Goal: Entertainment & Leisure: Browse casually

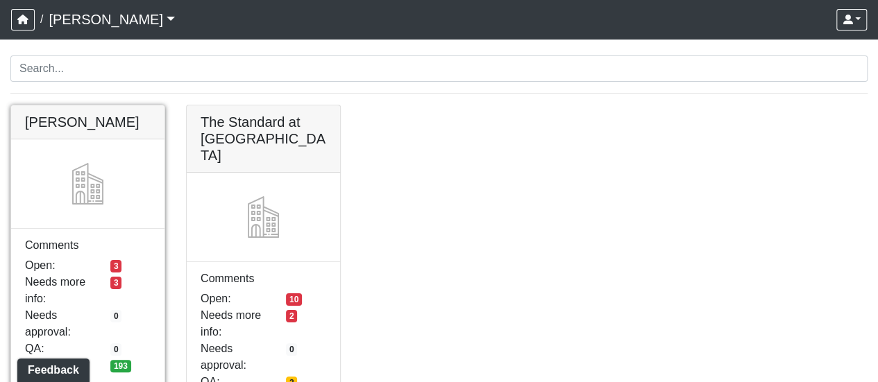
click at [85, 105] on link at bounding box center [87, 105] width 153 height 0
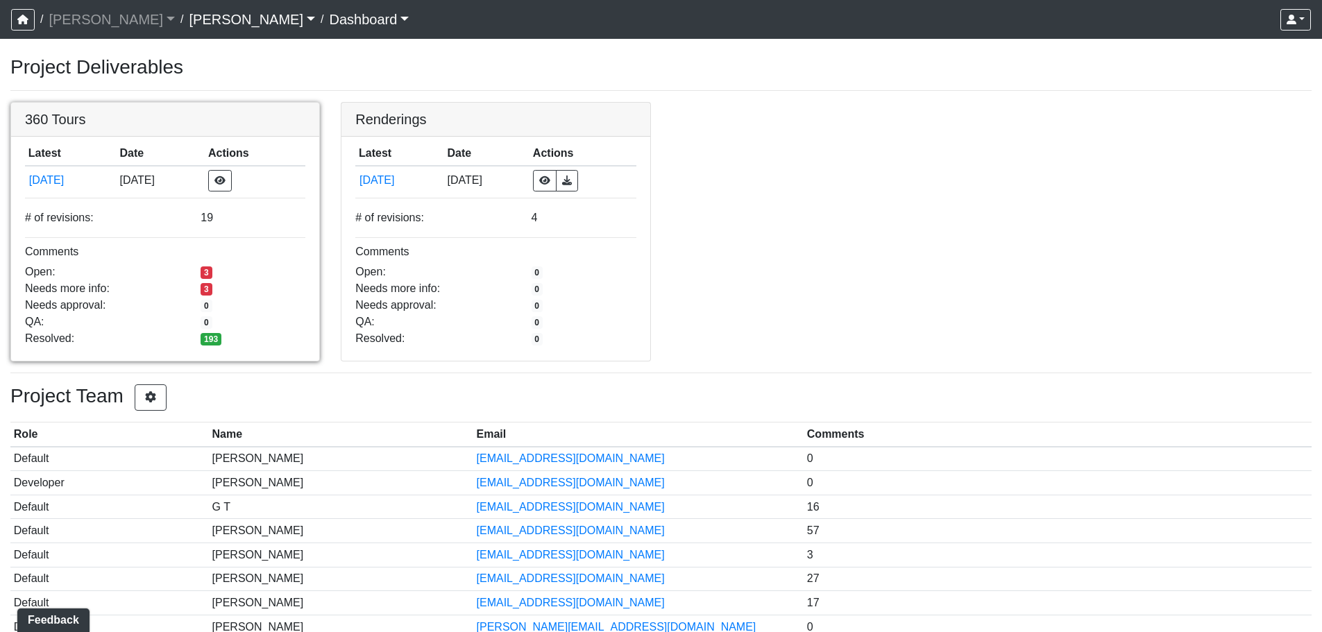
click at [98, 103] on link at bounding box center [165, 103] width 308 height 0
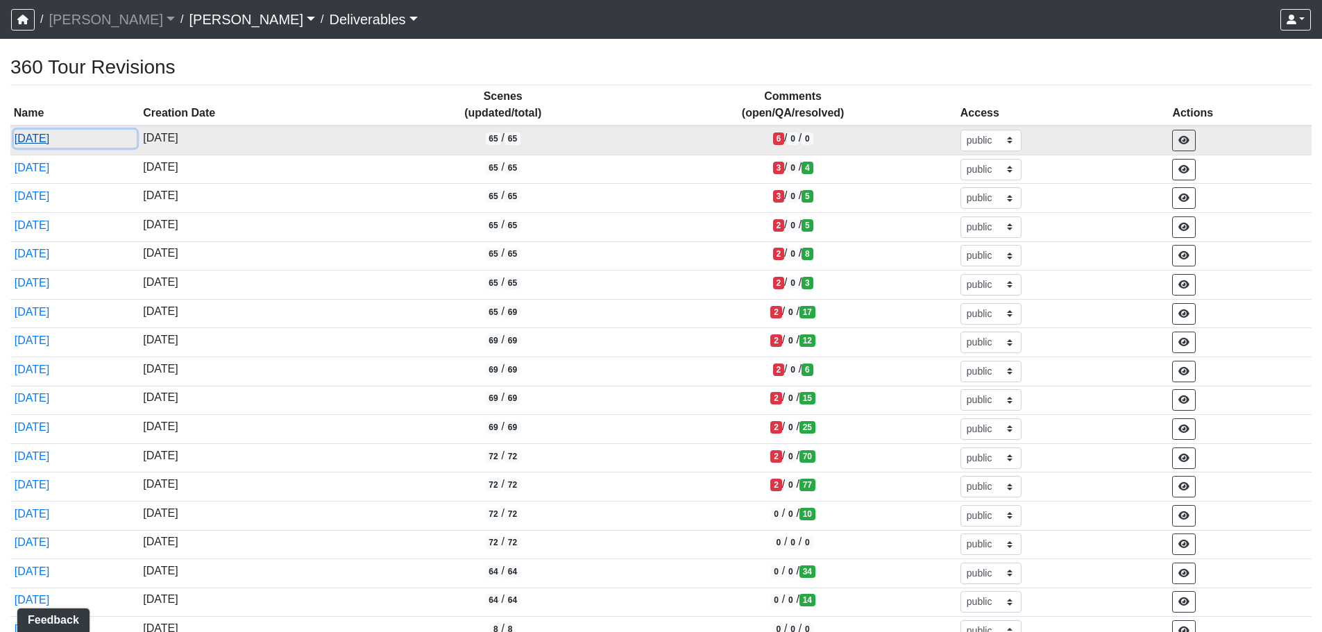
click at [47, 140] on button "[DATE]" at bounding box center [75, 139] width 123 height 18
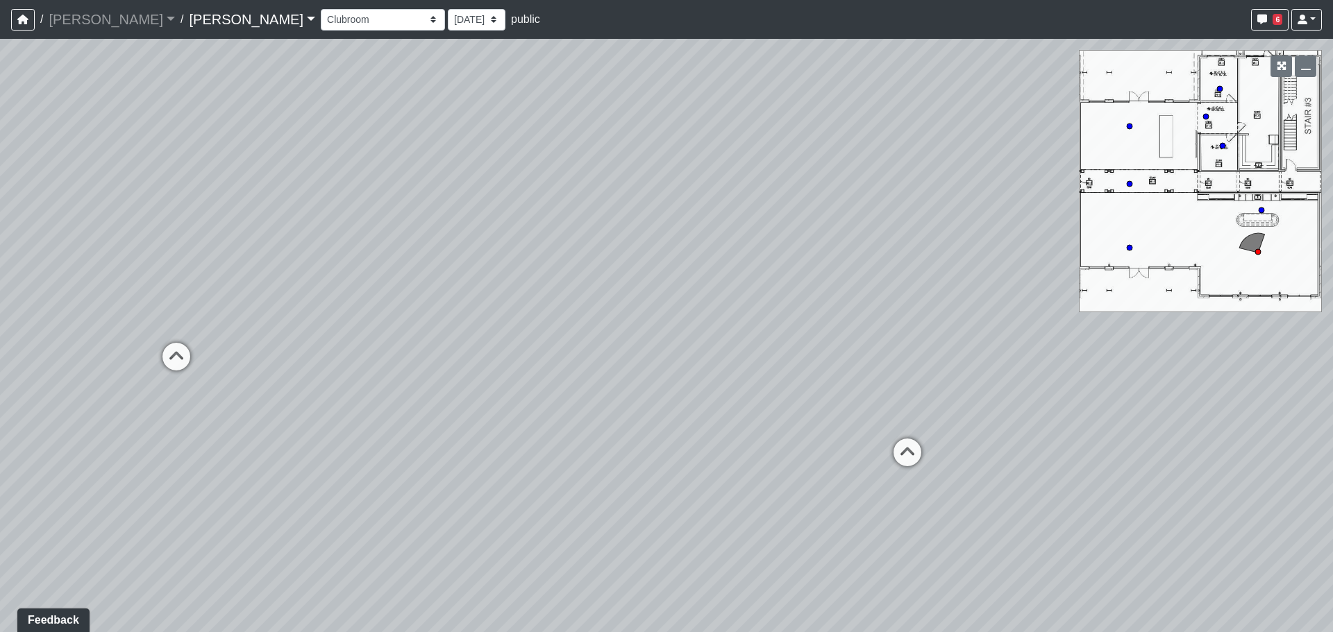
drag, startPoint x: 503, startPoint y: 223, endPoint x: 626, endPoint y: 228, distance: 122.9
click at [626, 228] on div "Loading... Lounge Loading... Clubroom Kitchen" at bounding box center [666, 335] width 1333 height 593
click at [321, 23] on select "Conference Room Conference Room 2 Counter Entrance Pod Pod 2 Pod Entry Carriage…" at bounding box center [383, 20] width 124 height 22
click at [321, 9] on select "Conference Room Conference Room 2 Counter Entrance Pod Pod 2 Pod Entry Carriage…" at bounding box center [383, 20] width 124 height 22
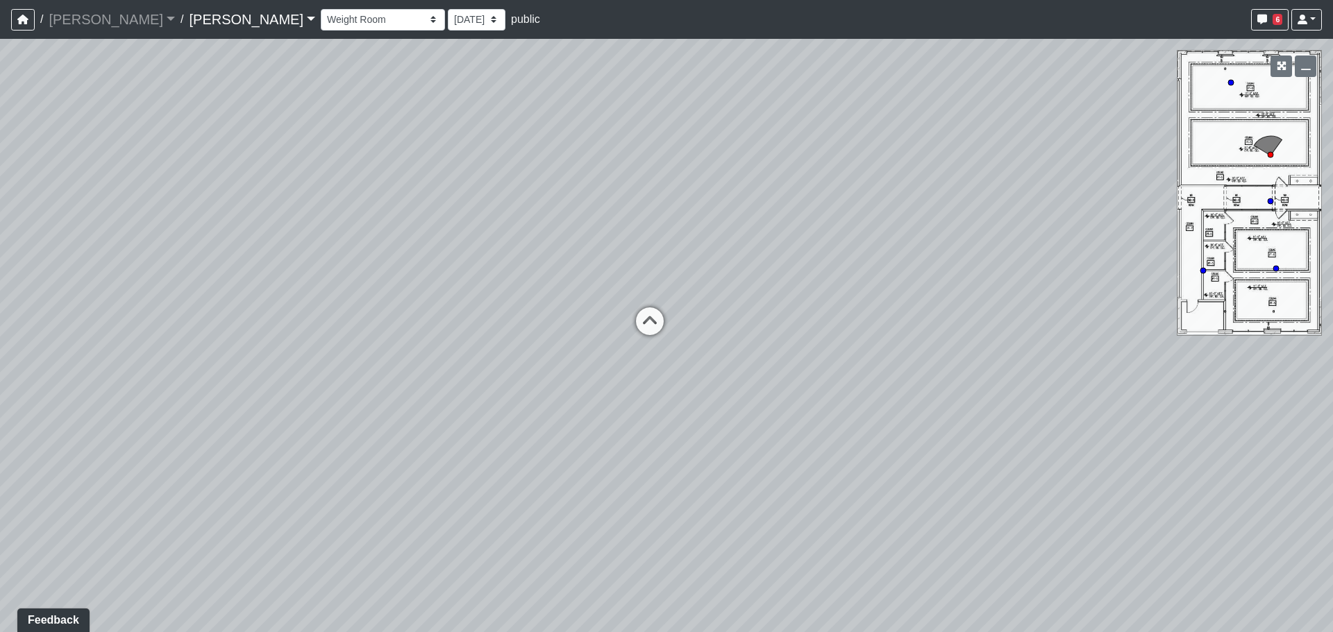
drag, startPoint x: 232, startPoint y: 301, endPoint x: 421, endPoint y: 179, distance: 225.1
click at [421, 179] on div "Loading... Lounge Loading... Clubroom Kitchen Loading... Yoga Loading... Hallwa…" at bounding box center [666, 335] width 1333 height 593
drag, startPoint x: 300, startPoint y: 203, endPoint x: 441, endPoint y: 201, distance: 141.6
click at [442, 200] on div "Loading... Lounge Loading... Clubroom Kitchen Loading... Yoga Loading... Hallwa…" at bounding box center [666, 335] width 1333 height 593
drag, startPoint x: 496, startPoint y: 230, endPoint x: 438, endPoint y: 239, distance: 59.1
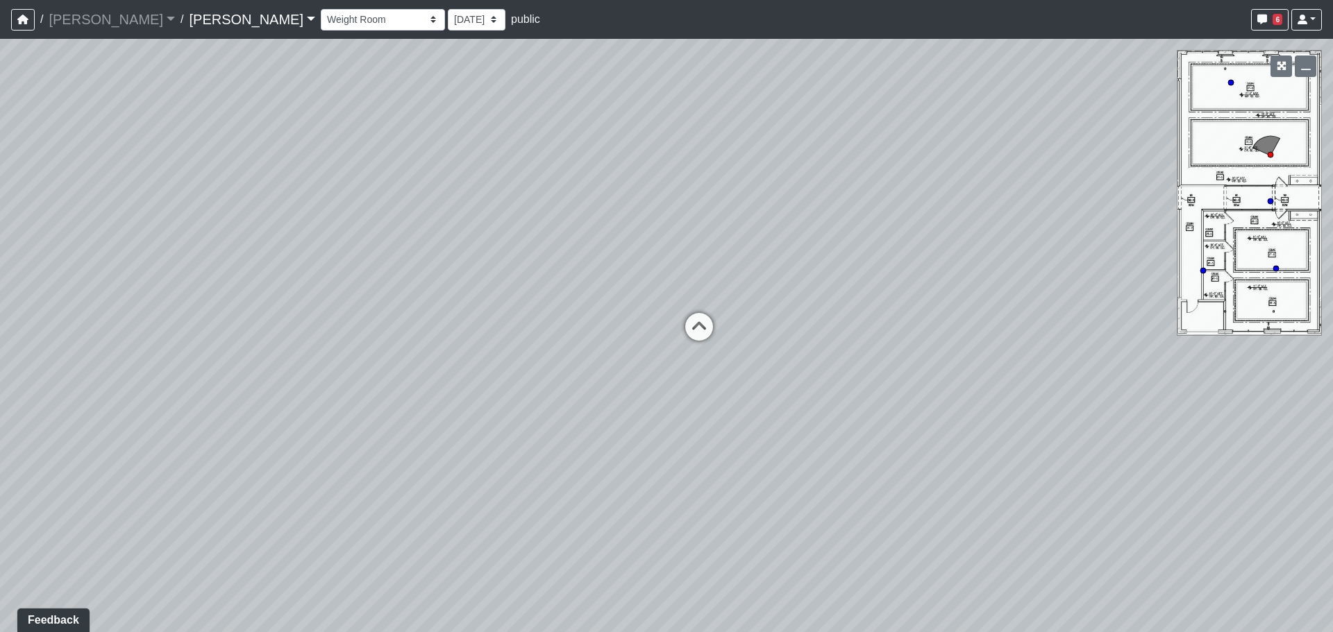
click at [438, 239] on div "Loading... Lounge Loading... Clubroom Kitchen Loading... Yoga Loading... Hallwa…" at bounding box center [666, 335] width 1333 height 593
drag, startPoint x: 398, startPoint y: 253, endPoint x: 182, endPoint y: 244, distance: 216.7
click at [182, 242] on div "Loading... Lounge Loading... Clubroom Kitchen Loading... Yoga Loading... Hallwa…" at bounding box center [666, 335] width 1333 height 593
drag, startPoint x: 551, startPoint y: 255, endPoint x: 664, endPoint y: 315, distance: 127.6
click at [664, 315] on div "Loading... Lounge Loading... Clubroom Kitchen Loading... Yoga Loading... Hallwa…" at bounding box center [666, 335] width 1333 height 593
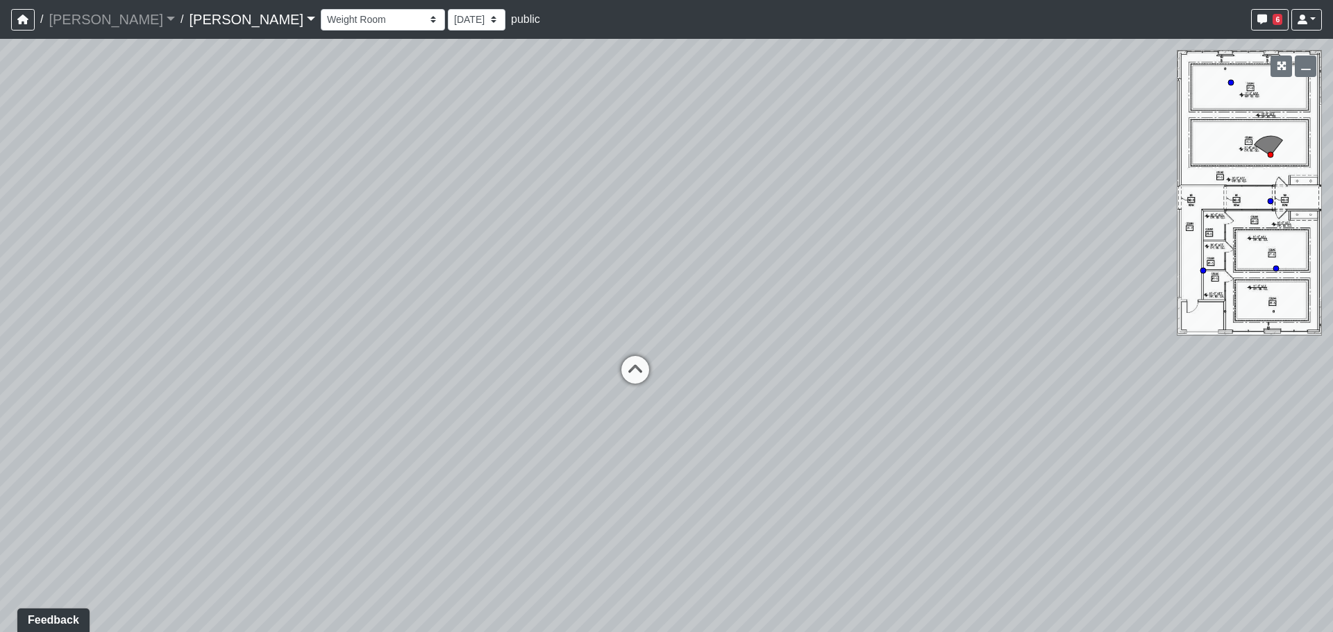
drag, startPoint x: 656, startPoint y: 314, endPoint x: 701, endPoint y: 271, distance: 62.3
click at [701, 271] on div "Loading... Lounge Loading... Clubroom Kitchen Loading... Yoga Loading... Hallwa…" at bounding box center [666, 335] width 1333 height 593
drag, startPoint x: 458, startPoint y: 273, endPoint x: 755, endPoint y: 258, distance: 297.5
click at [752, 253] on div "Loading... Lounge Loading... Clubroom Kitchen Loading... Yoga Loading... Hallwa…" at bounding box center [666, 335] width 1333 height 593
click at [705, 267] on div "Loading... Lounge Loading... Clubroom Kitchen Loading... Yoga Loading... Hallwa…" at bounding box center [666, 335] width 1333 height 593
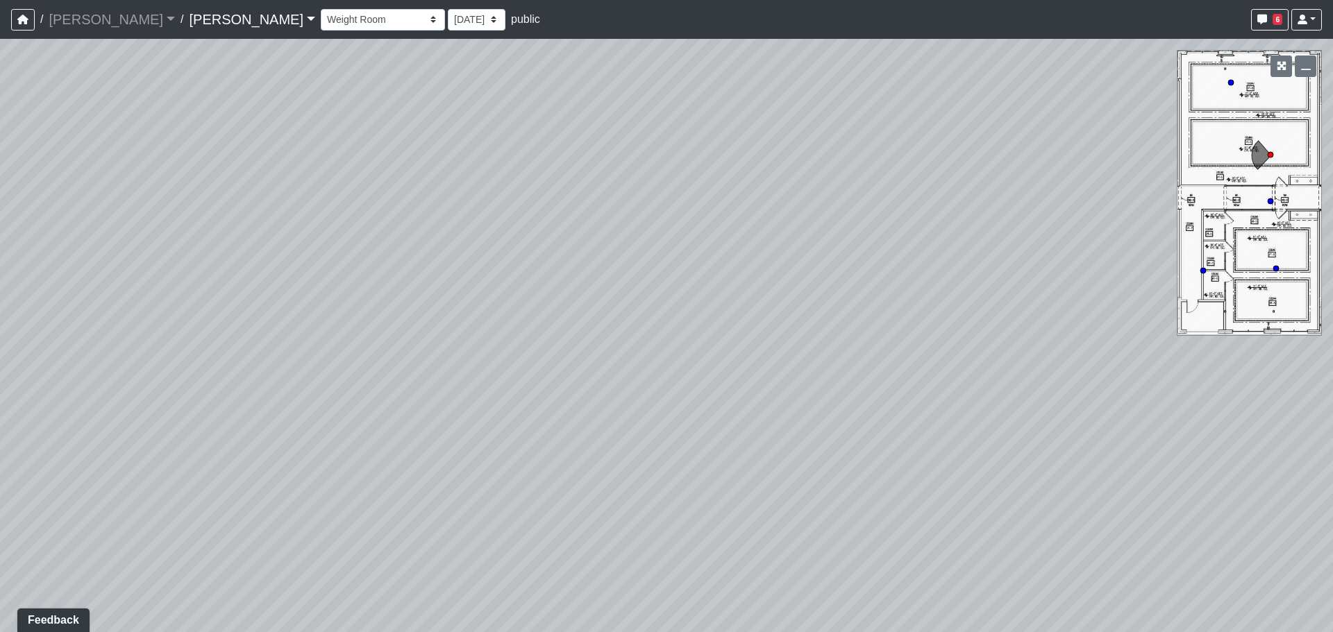
drag, startPoint x: 541, startPoint y: 268, endPoint x: 970, endPoint y: 254, distance: 428.5
click at [970, 254] on div "Loading... Lounge Loading... Clubroom Kitchen Loading... Yoga Loading... Hallwa…" at bounding box center [666, 335] width 1333 height 593
drag, startPoint x: 437, startPoint y: 236, endPoint x: 848, endPoint y: 188, distance: 414.4
click at [848, 188] on div "Loading... Lounge Loading... Clubroom Kitchen Loading... Yoga Loading... Hallwa…" at bounding box center [666, 335] width 1333 height 593
drag, startPoint x: 983, startPoint y: 262, endPoint x: 630, endPoint y: 255, distance: 352.6
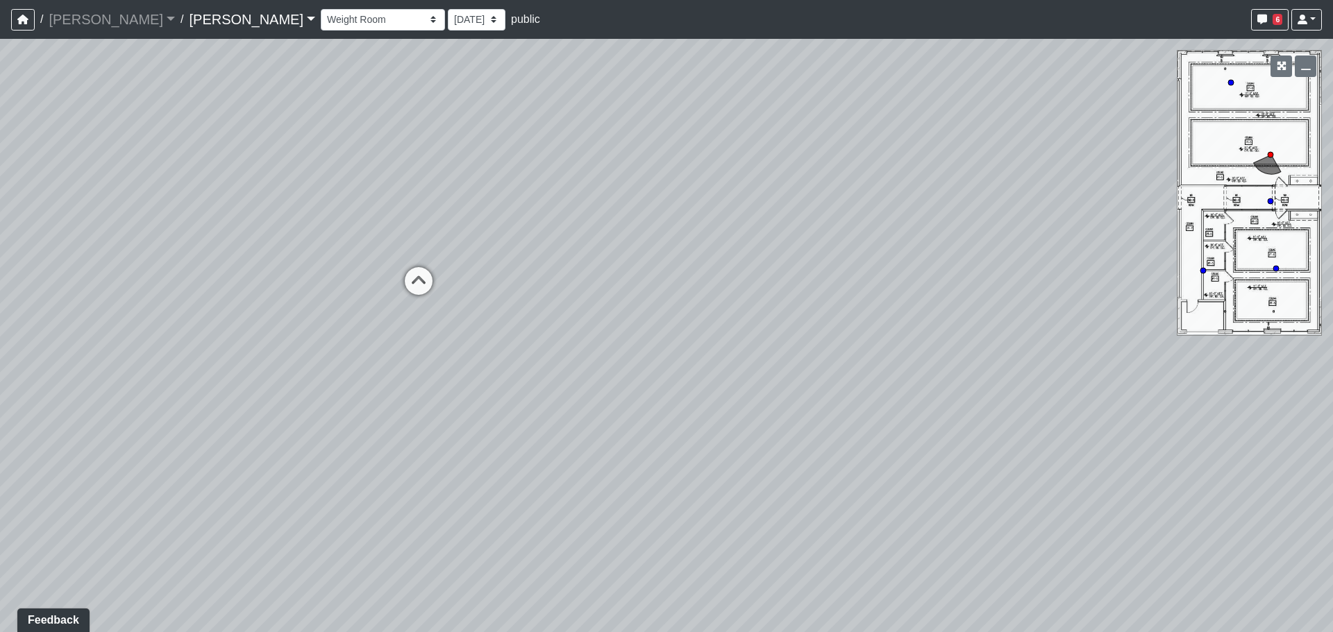
click at [515, 244] on div "Loading... Lounge Loading... Clubroom Kitchen Loading... Yoga Loading... Hallwa…" at bounding box center [666, 335] width 1333 height 593
drag, startPoint x: 621, startPoint y: 287, endPoint x: 514, endPoint y: 292, distance: 107.0
click at [514, 291] on div "Loading... Lounge Loading... Clubroom Kitchen Loading... Yoga Loading... Hallwa…" at bounding box center [666, 335] width 1333 height 593
drag, startPoint x: 764, startPoint y: 260, endPoint x: 521, endPoint y: 337, distance: 254.9
click at [521, 337] on div "Loading... Lounge Loading... Clubroom Kitchen Loading... Yoga Loading... Hallwa…" at bounding box center [666, 335] width 1333 height 593
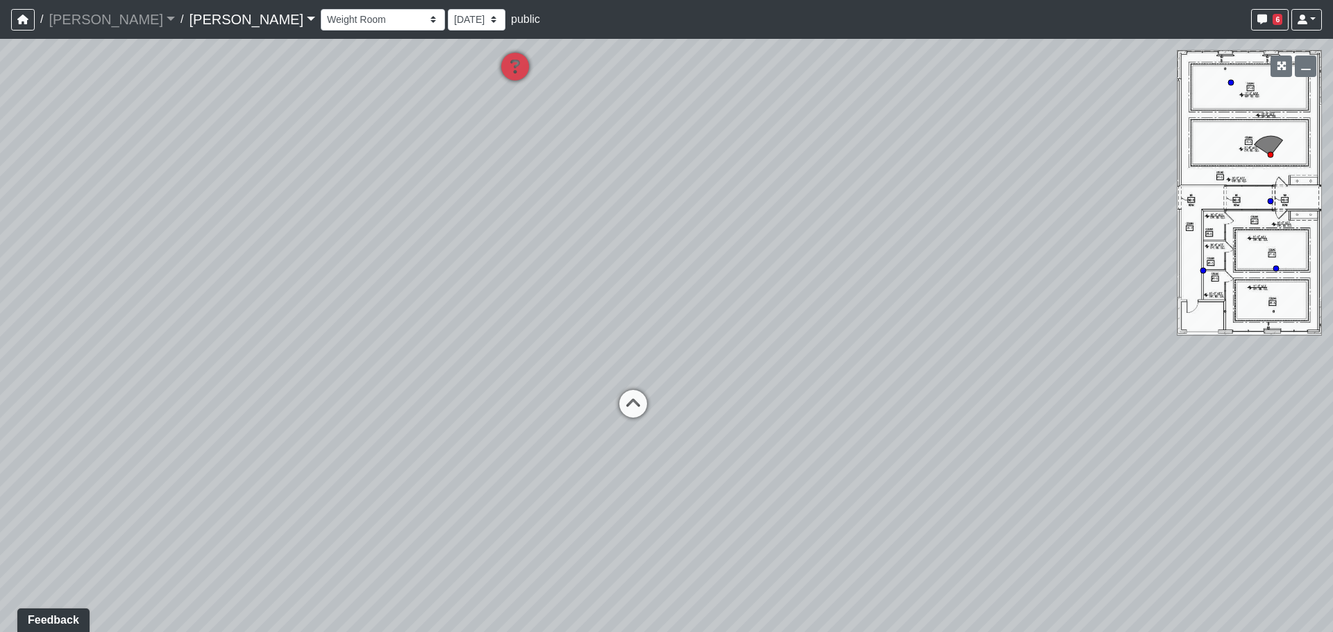
drag, startPoint x: 599, startPoint y: 351, endPoint x: 564, endPoint y: 356, distance: 35.7
click at [564, 356] on div "Loading... Lounge Loading... Clubroom Kitchen Loading... Yoga Loading... Hallwa…" at bounding box center [666, 335] width 1333 height 593
drag, startPoint x: 820, startPoint y: 375, endPoint x: 652, endPoint y: 380, distance: 168.0
click at [591, 368] on div "Loading... Lounge Loading... Clubroom Kitchen Loading... Yoga Loading... Hallwa…" at bounding box center [666, 335] width 1333 height 593
drag, startPoint x: 605, startPoint y: 409, endPoint x: 524, endPoint y: 399, distance: 81.8
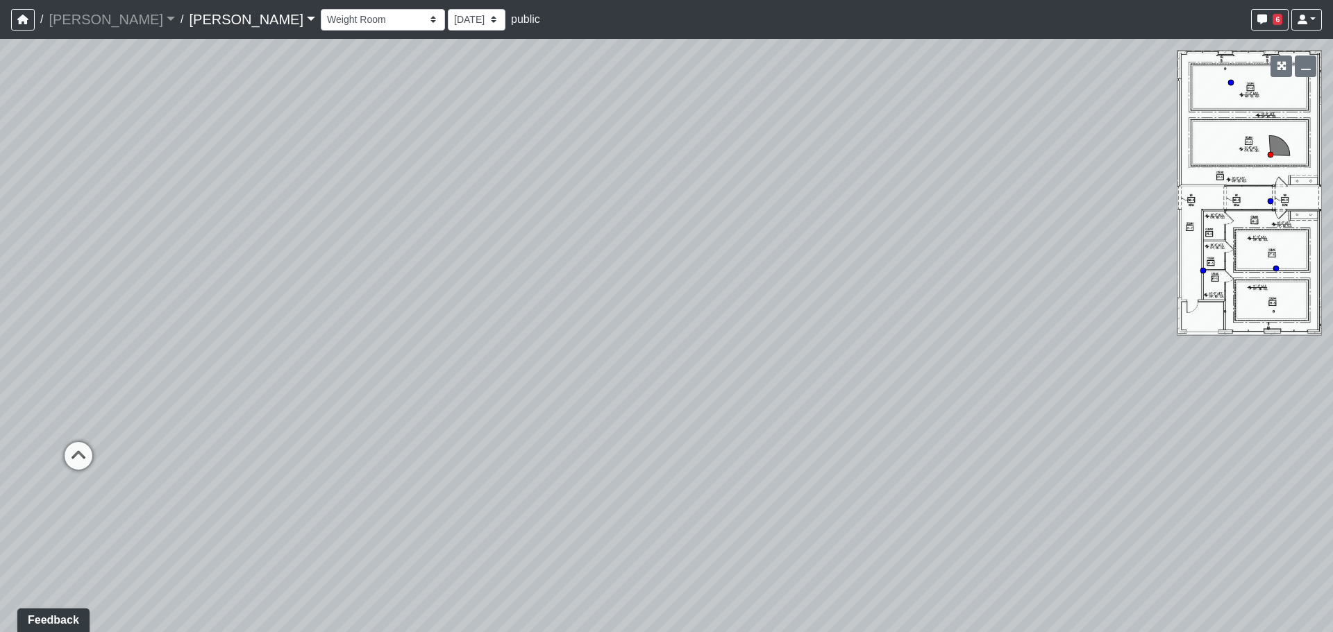
click at [406, 384] on div "Loading... Lounge Loading... Clubroom Kitchen Loading... Yoga Loading... Hallwa…" at bounding box center [666, 335] width 1333 height 593
drag, startPoint x: 765, startPoint y: 400, endPoint x: 434, endPoint y: 385, distance: 330.7
click at [434, 385] on div "Loading... Lounge Loading... Clubroom Kitchen Loading... Yoga Loading... Hallwa…" at bounding box center [666, 335] width 1333 height 593
drag, startPoint x: 617, startPoint y: 357, endPoint x: 585, endPoint y: 366, distance: 33.0
click at [570, 364] on div "Loading... Lounge Loading... Clubroom Kitchen Loading... Yoga Loading... Hallwa…" at bounding box center [666, 335] width 1333 height 593
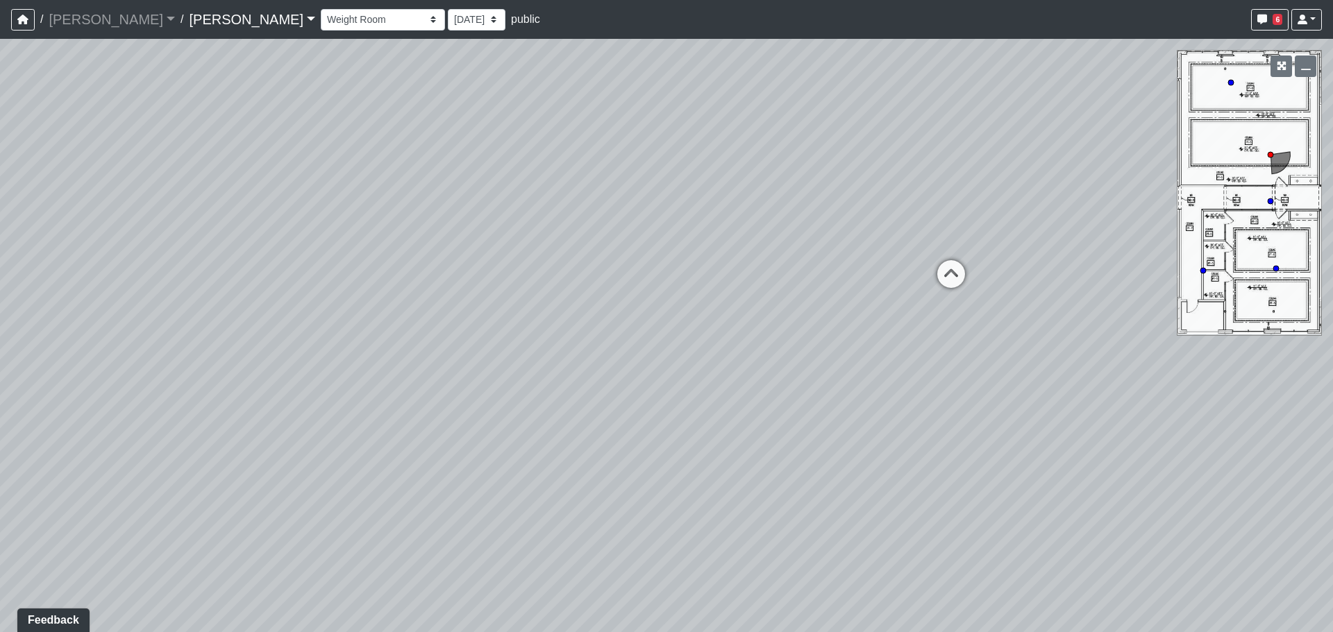
drag, startPoint x: 605, startPoint y: 337, endPoint x: 541, endPoint y: 340, distance: 63.3
click at [460, 330] on div "Loading... Lounge Loading... Clubroom Kitchen Loading... Yoga Loading... Hallwa…" at bounding box center [666, 335] width 1333 height 593
drag, startPoint x: 868, startPoint y: 276, endPoint x: 875, endPoint y: 282, distance: 9.3
click at [871, 277] on icon at bounding box center [874, 283] width 42 height 42
click at [768, 245] on icon at bounding box center [766, 246] width 42 height 42
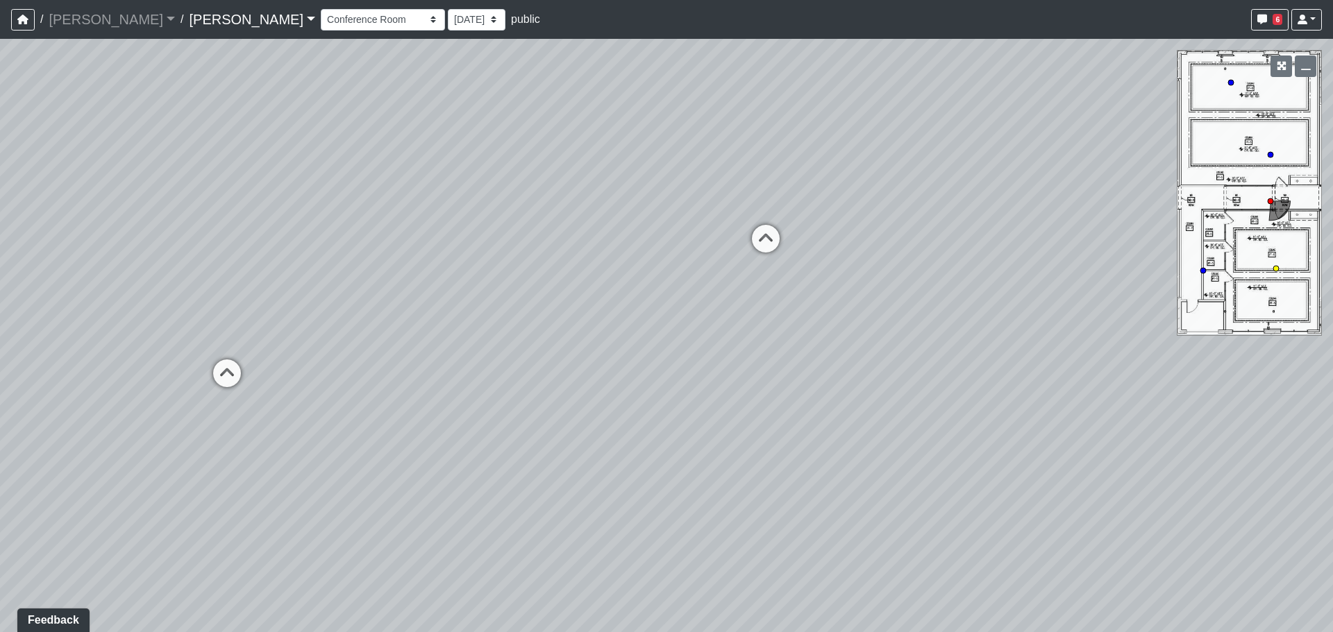
select select "crE15RyHj4F8cXnkqaeQuo"
drag, startPoint x: 961, startPoint y: 309, endPoint x: 752, endPoint y: 257, distance: 215.3
click at [763, 256] on div "Loading... Lounge Loading... Clubroom Kitchen Loading... Yoga Loading... Hallwa…" at bounding box center [666, 335] width 1333 height 593
click at [642, 243] on div "Loading... Lounge Loading... Clubroom Kitchen Loading... Yoga Loading... Hallwa…" at bounding box center [666, 335] width 1333 height 593
click at [491, 272] on div "Loading... Lounge Loading... Clubroom Kitchen Loading... Yoga Loading... Hallwa…" at bounding box center [666, 335] width 1333 height 593
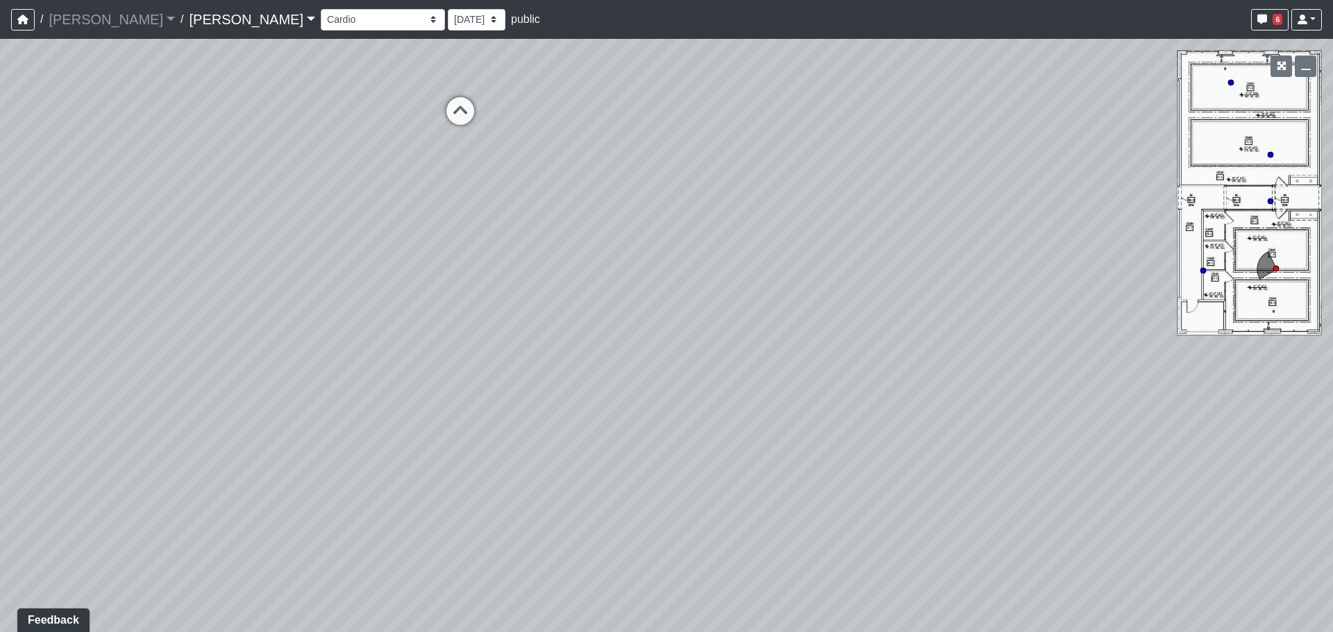
drag, startPoint x: 666, startPoint y: 298, endPoint x: 661, endPoint y: 310, distance: 12.8
click at [661, 310] on div "Loading... Lounge Loading... Clubroom Kitchen Loading... Yoga Loading... Hallwa…" at bounding box center [666, 335] width 1333 height 593
click at [687, 351] on div "Loading... Lounge Loading... Clubroom Kitchen Loading... Yoga Loading... Hallwa…" at bounding box center [666, 335] width 1333 height 593
click at [708, 410] on div "Loading... Lounge Loading... Clubroom Kitchen Loading... Yoga Loading... Hallwa…" at bounding box center [666, 335] width 1333 height 593
click at [766, 409] on div "Loading... Lounge Loading... Clubroom Kitchen Loading... Yoga Loading... Hallwa…" at bounding box center [666, 335] width 1333 height 593
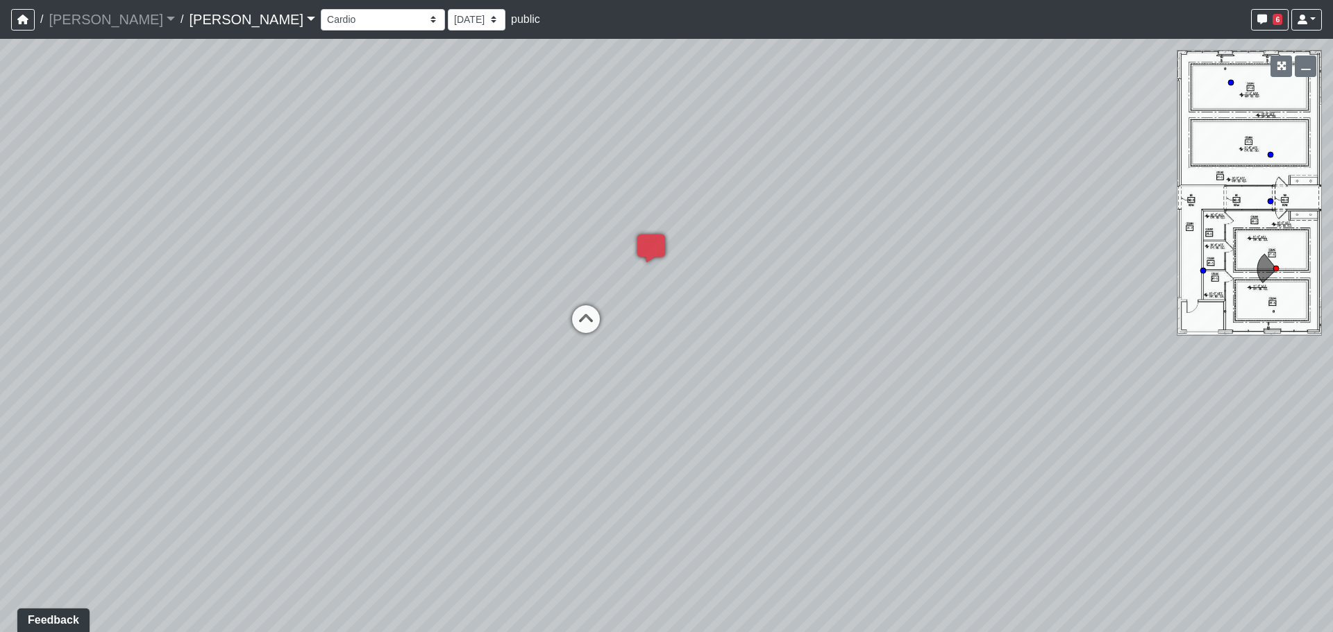
drag, startPoint x: 705, startPoint y: 380, endPoint x: 912, endPoint y: 369, distance: 207.2
click at [941, 373] on div "Loading... Lounge Loading... Clubroom Kitchen Loading... Yoga Loading... Hallwa…" at bounding box center [666, 335] width 1333 height 593
drag, startPoint x: 605, startPoint y: 320, endPoint x: 711, endPoint y: 282, distance: 112.2
click at [711, 282] on div "Loading... Lounge Loading... Clubroom Kitchen Loading... Yoga Loading... Hallwa…" at bounding box center [666, 335] width 1333 height 593
click at [722, 352] on div "Loading... Lounge Loading... Clubroom Kitchen Loading... Yoga Loading... Hallwa…" at bounding box center [666, 335] width 1333 height 593
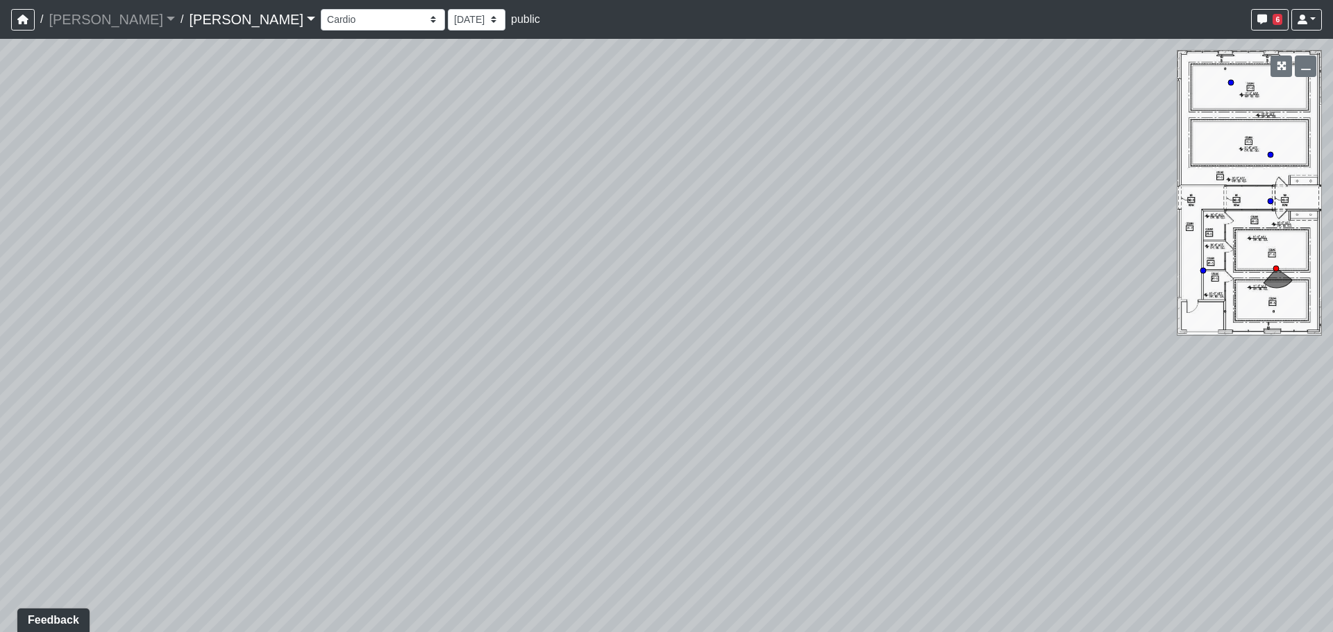
drag, startPoint x: 774, startPoint y: 420, endPoint x: 768, endPoint y: 404, distance: 16.9
click at [800, 426] on div "Loading... Lounge Loading... Clubroom Kitchen Loading... Yoga Loading... Hallwa…" at bounding box center [666, 335] width 1333 height 593
drag, startPoint x: 696, startPoint y: 394, endPoint x: 953, endPoint y: 340, distance: 262.5
click at [961, 341] on div "Loading... Lounge Loading... Clubroom Kitchen Loading... Yoga Loading... Hallwa…" at bounding box center [666, 335] width 1333 height 593
click at [695, 358] on div "Loading... Lounge Loading... Clubroom Kitchen Loading... Yoga Loading... Hallwa…" at bounding box center [666, 335] width 1333 height 593
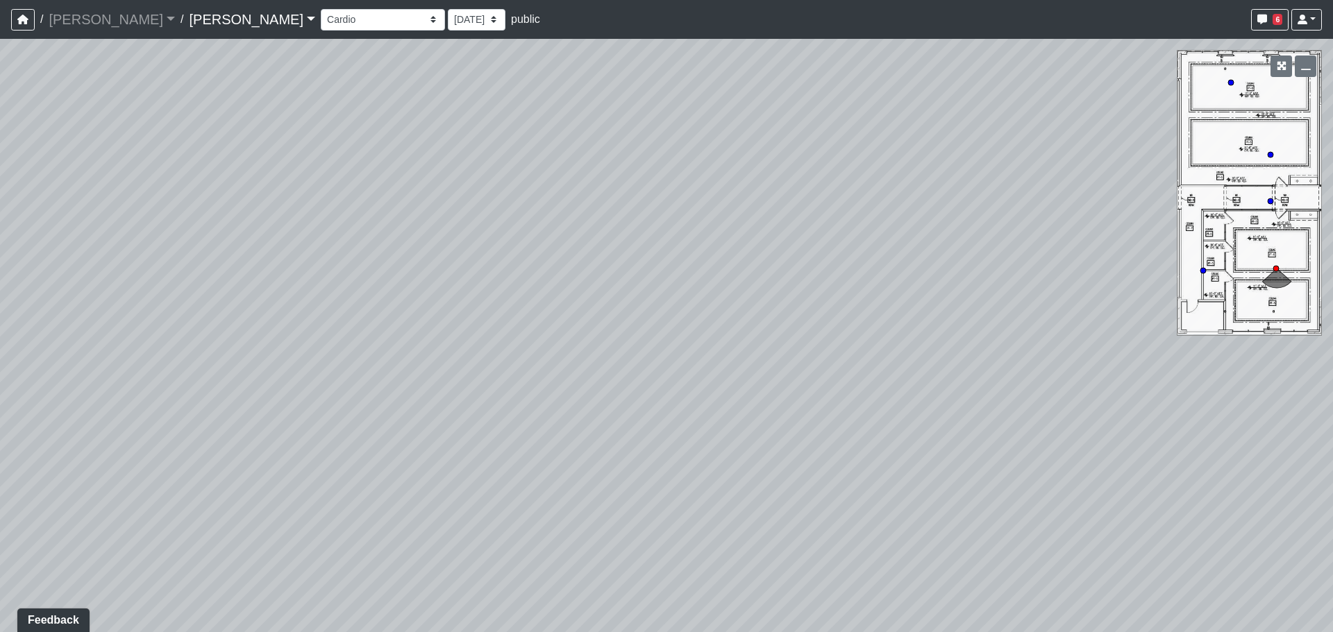
drag, startPoint x: 813, startPoint y: 333, endPoint x: 746, endPoint y: 324, distance: 67.2
click at [750, 327] on div "Loading... Lounge Loading... Clubroom Kitchen Loading... Yoga Loading... Hallwa…" at bounding box center [666, 335] width 1333 height 593
drag, startPoint x: 861, startPoint y: 262, endPoint x: 773, endPoint y: 359, distance: 131.2
click at [776, 359] on div "Loading... Lounge Loading... Clubroom Kitchen Loading... Yoga Loading... Hallwa…" at bounding box center [666, 335] width 1333 height 593
drag, startPoint x: 643, startPoint y: 386, endPoint x: 623, endPoint y: 387, distance: 19.4
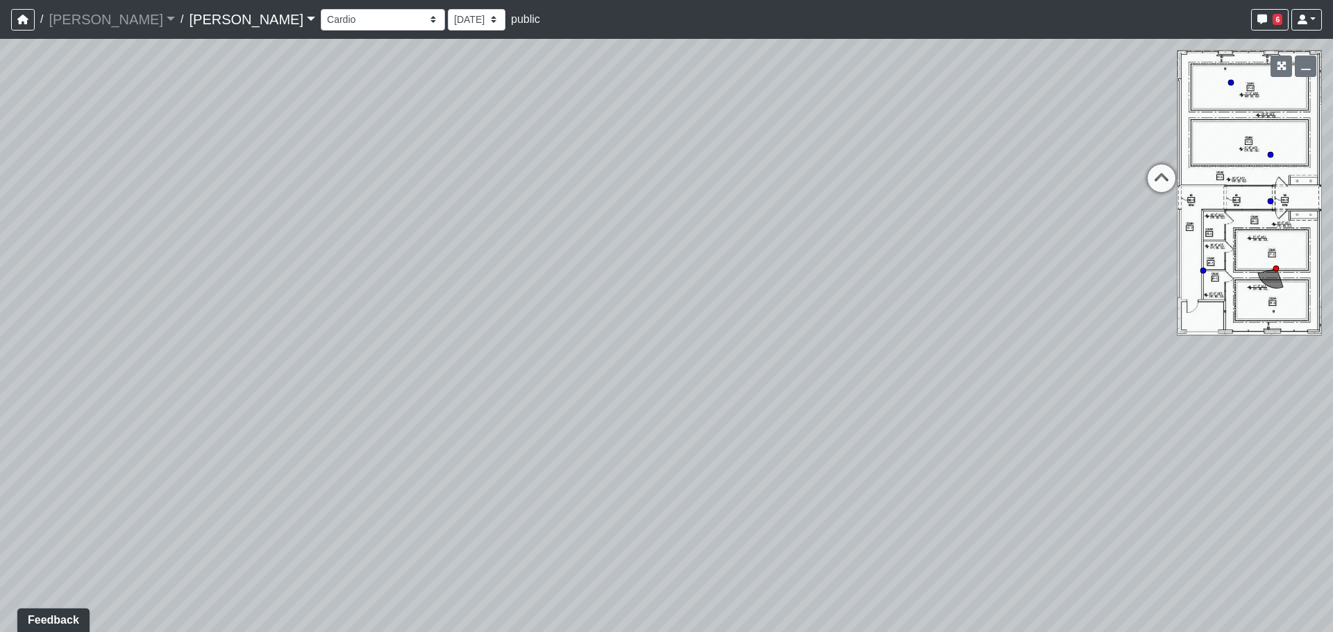
click at [623, 387] on div "Loading... Lounge Loading... Clubroom Kitchen Loading... Yoga Loading... Hallwa…" at bounding box center [666, 335] width 1333 height 593
drag, startPoint x: 703, startPoint y: 428, endPoint x: 635, endPoint y: 426, distance: 68.0
click at [562, 444] on div "Loading... Lounge Loading... Clubroom Kitchen Loading... Yoga Loading... Hallwa…" at bounding box center [666, 335] width 1333 height 593
drag
click at [430, 437] on div "Loading... Lounge Loading... Clubroom Kitchen Loading... Yoga Loading... Hallwa…" at bounding box center [666, 335] width 1333 height 593
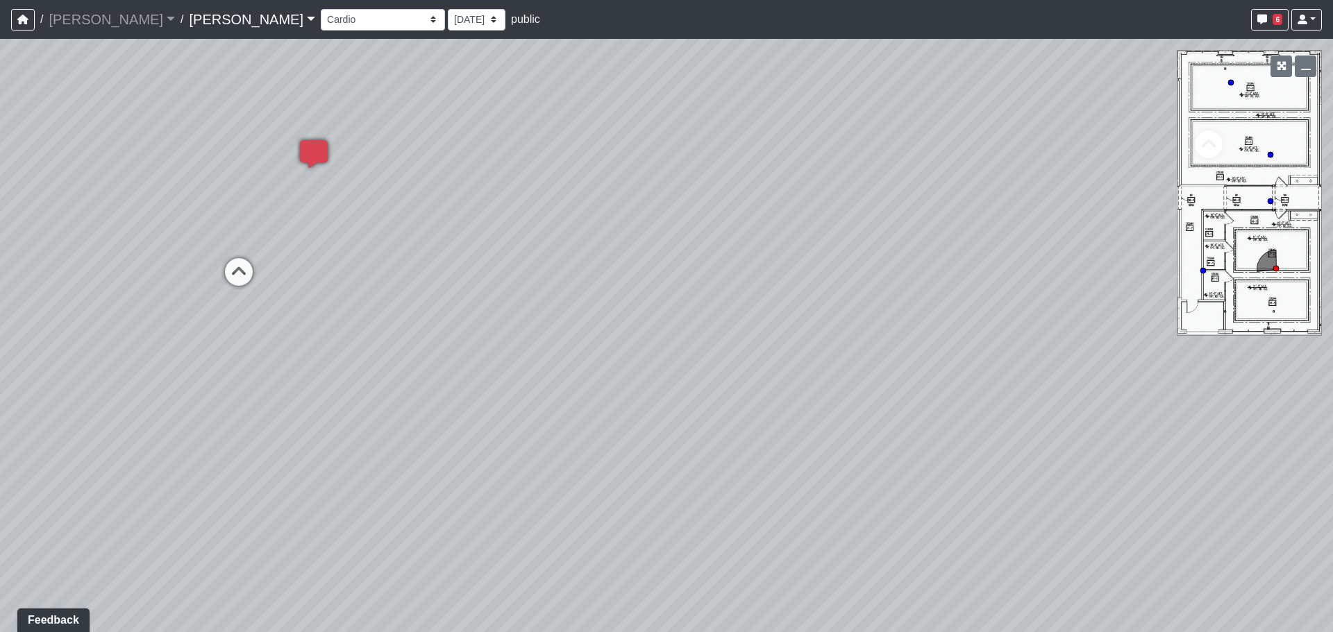
click at [525, 459] on div "Loading... Lounge Loading... Clubroom Kitchen Loading... Yoga Loading... Hallwa…" at bounding box center [666, 335] width 1333 height 593
click at [433, 416] on div "Loading... Lounge Loading... Clubroom Kitchen Loading... Yoga Loading... Hallwa…" at bounding box center [666, 335] width 1333 height 593
click at [599, 475] on div "Loading... Lounge Loading... Clubroom Kitchen Loading... Yoga Loading... Hallwa…" at bounding box center [666, 335] width 1333 height 593
